Goal: Find specific page/section: Find specific page/section

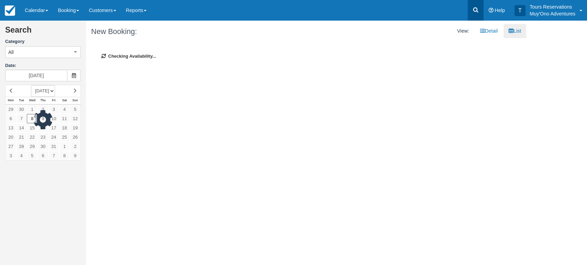
click at [474, 9] on icon at bounding box center [475, 10] width 7 height 7
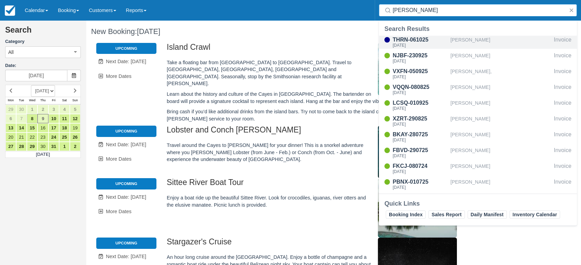
type input "[PERSON_NAME]"
click at [462, 39] on div "[PERSON_NAME]" at bounding box center [500, 42] width 101 height 13
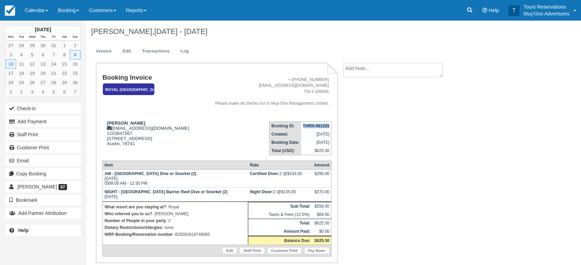
drag, startPoint x: 302, startPoint y: 127, endPoint x: 317, endPoint y: 261, distance: 134.2
click at [329, 125] on td "THRN-061025" at bounding box center [316, 126] width 30 height 9
copy strong "THRN-061025"
